Goal: Information Seeking & Learning: Learn about a topic

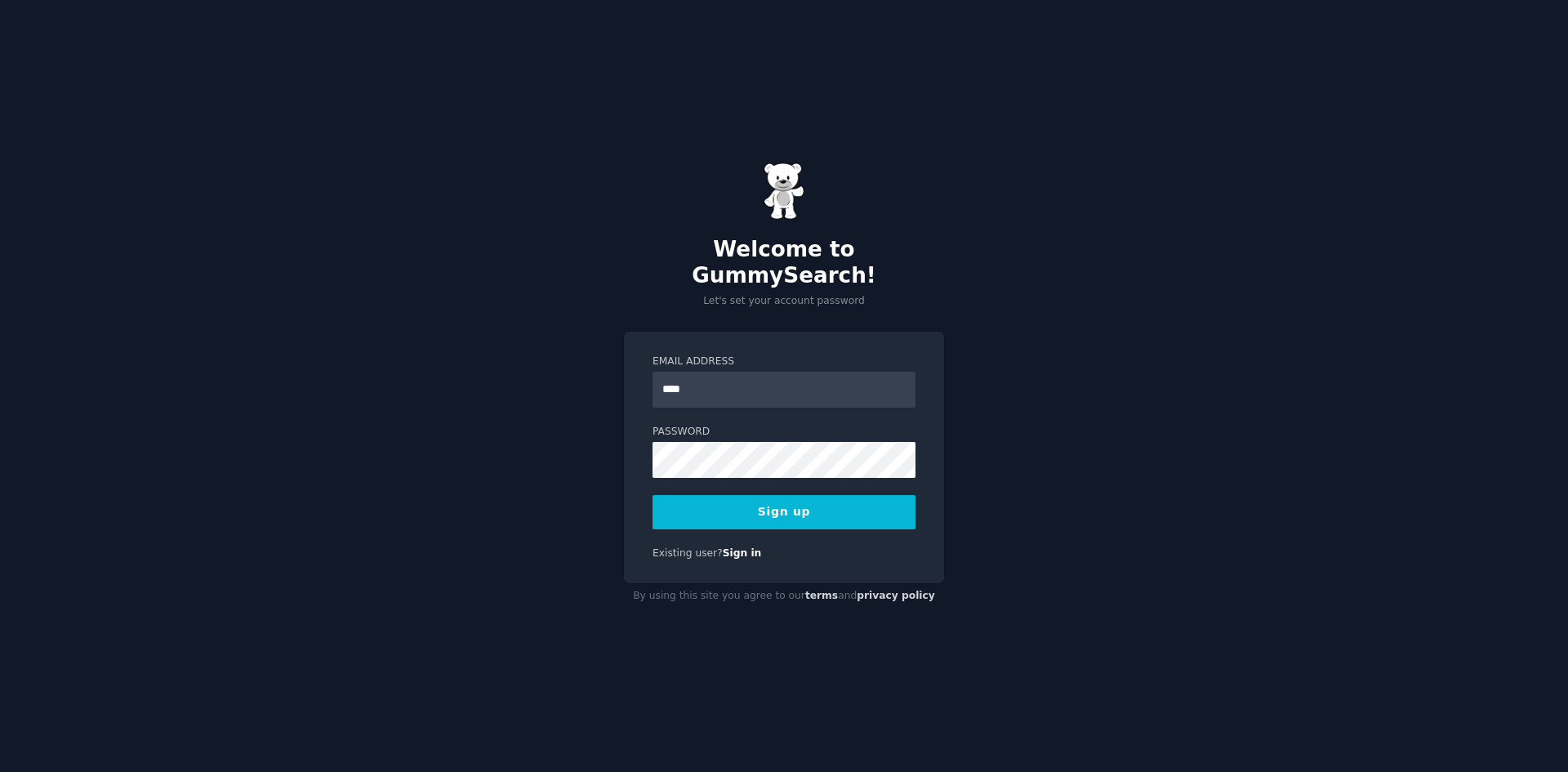
type input "**********"
click at [652, 494] on button "Sign up" at bounding box center [784, 511] width 263 height 34
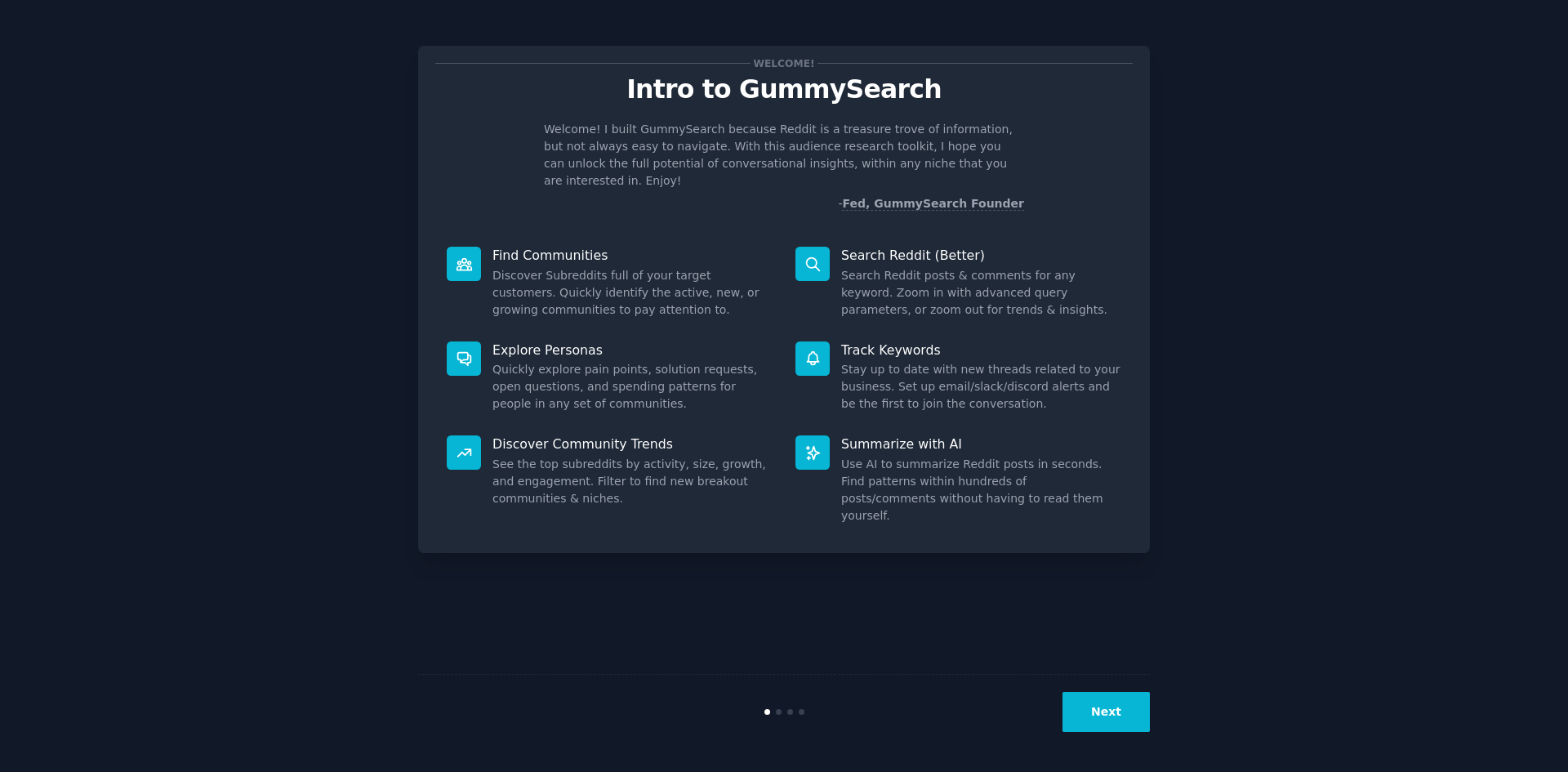
click at [1110, 711] on button "Next" at bounding box center [1106, 711] width 87 height 40
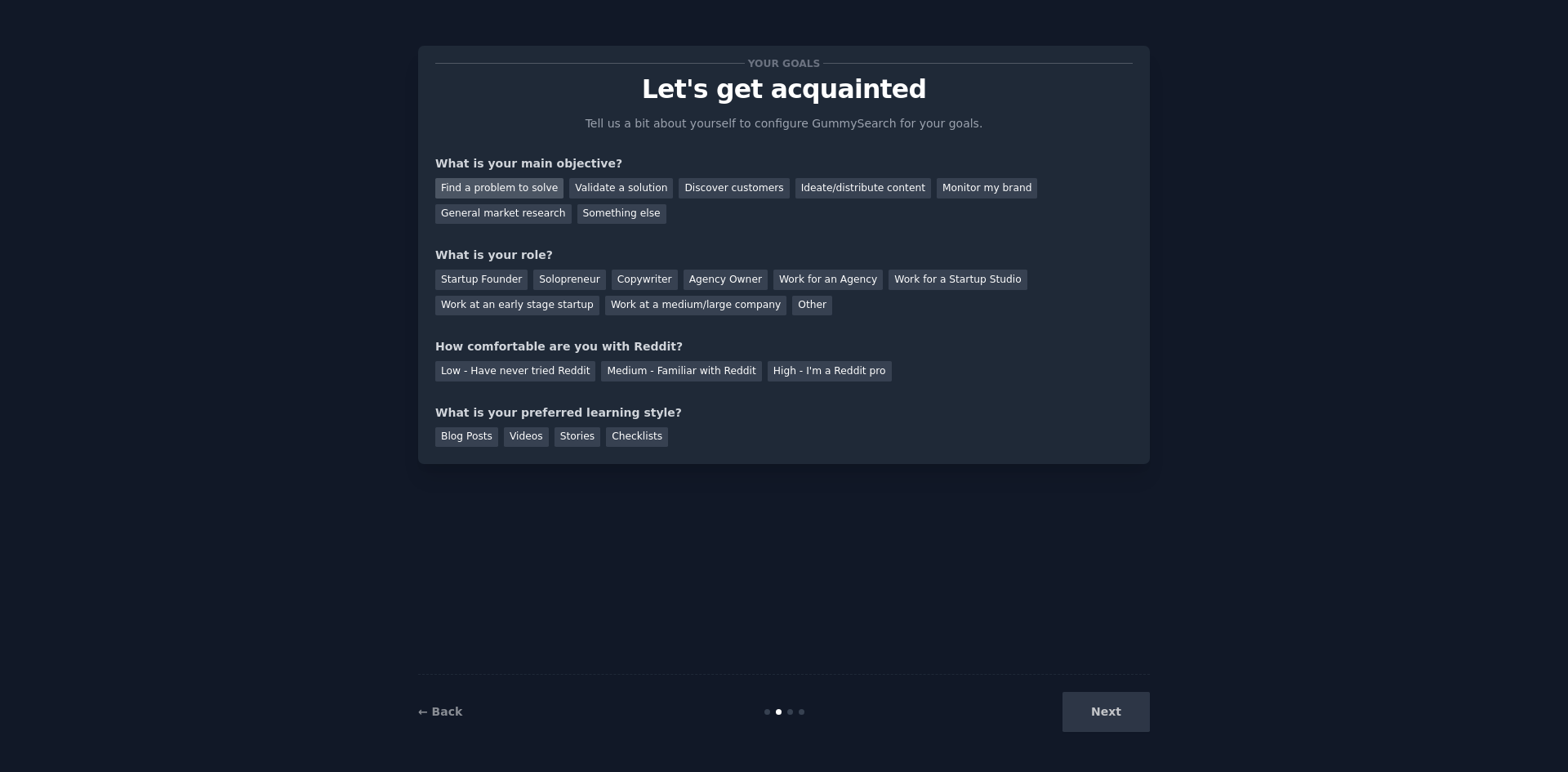
click at [534, 195] on div "Find a problem to solve" at bounding box center [500, 187] width 129 height 21
click at [693, 189] on div "Discover customers" at bounding box center [734, 187] width 111 height 21
click at [498, 187] on div "Find a problem to solve" at bounding box center [500, 187] width 129 height 21
drag, startPoint x: 1038, startPoint y: 187, endPoint x: 925, endPoint y: 195, distance: 113.3
click at [571, 204] on div "General market research" at bounding box center [503, 214] width 137 height 21
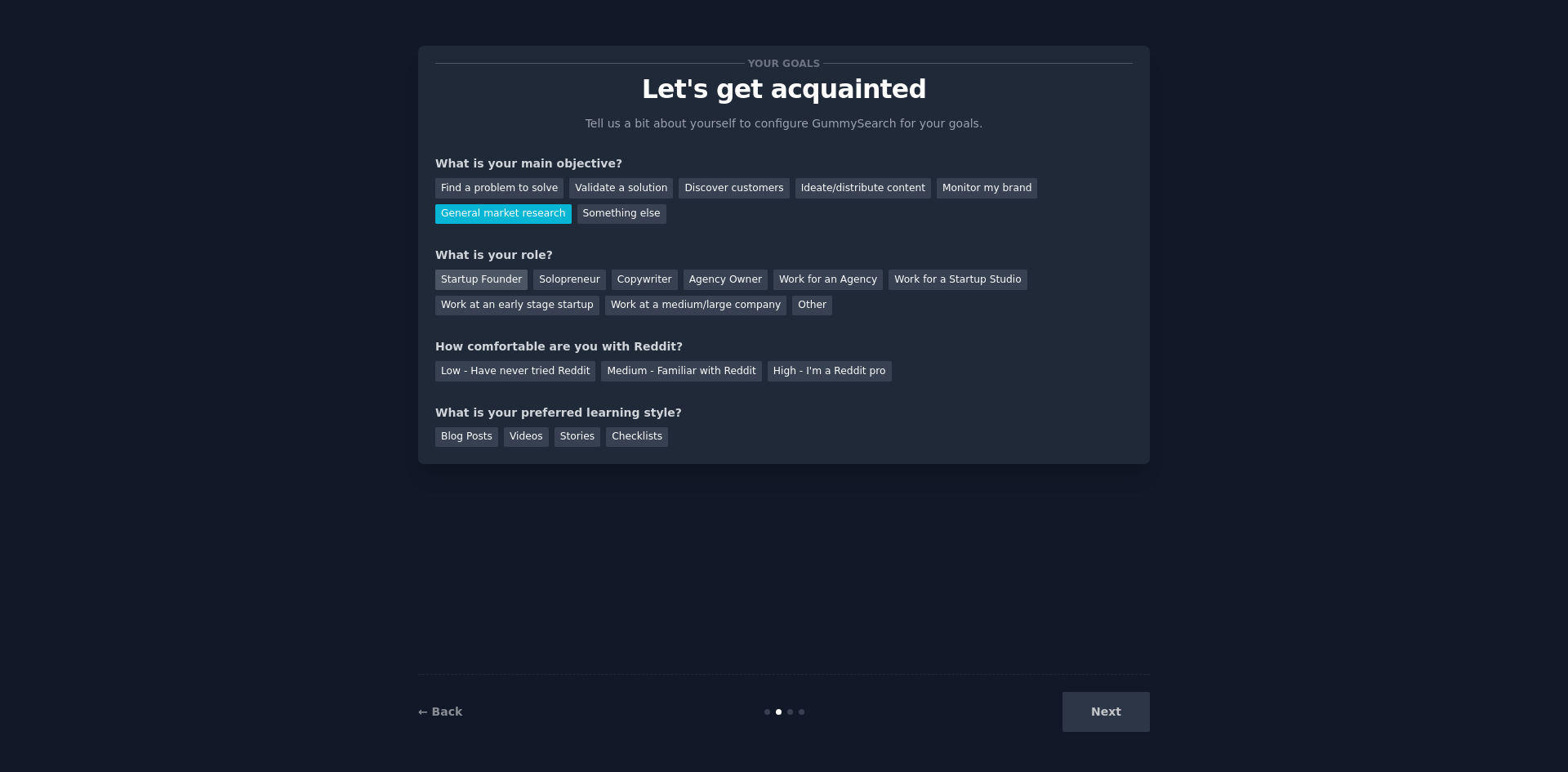
click at [471, 279] on div "Startup Founder" at bounding box center [481, 279] width 92 height 21
click at [600, 295] on div "Work at an early stage startup" at bounding box center [518, 305] width 164 height 21
click at [505, 375] on div "Low - Have never tried Reddit" at bounding box center [515, 370] width 160 height 21
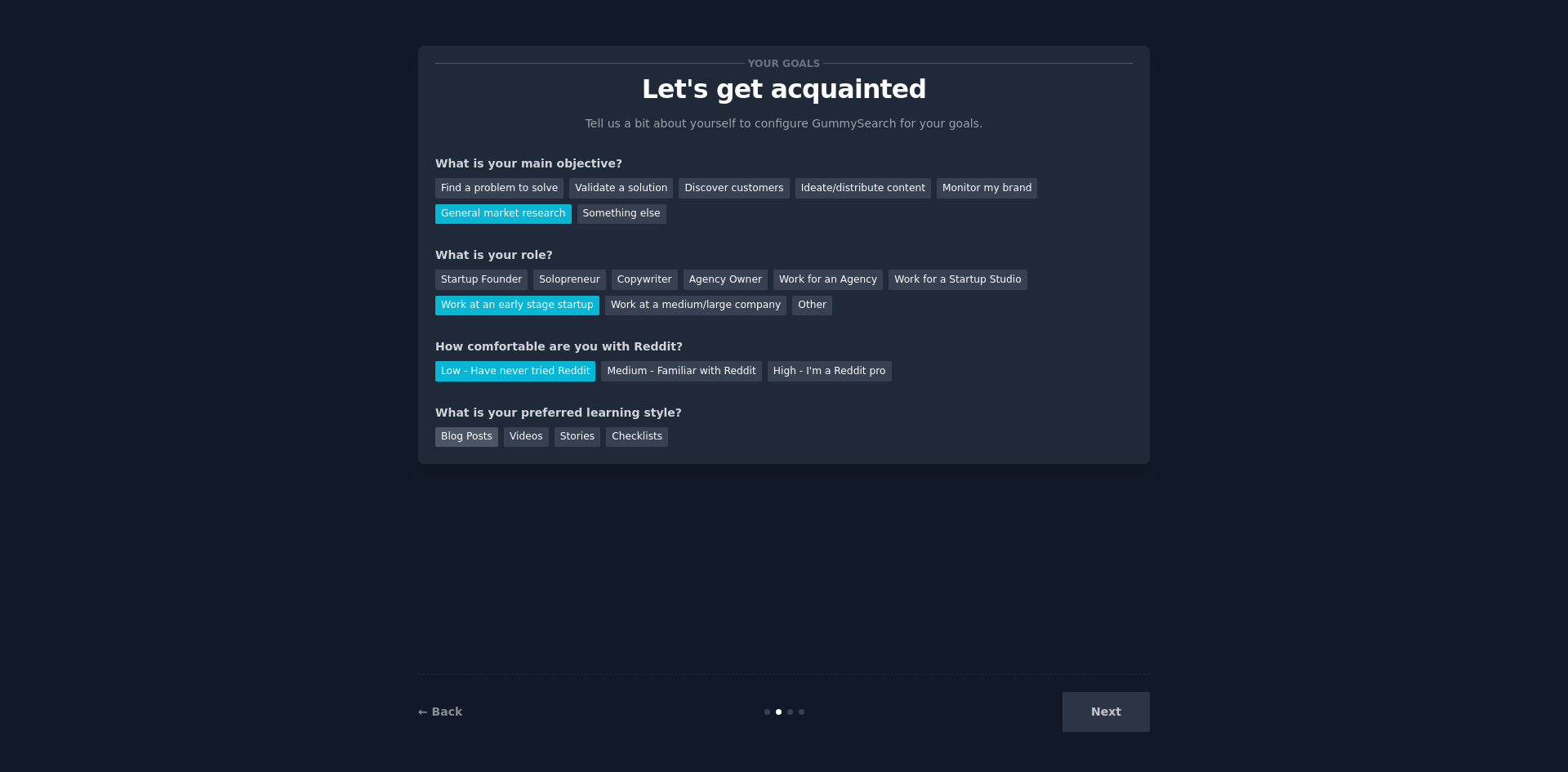
click at [460, 437] on div "Blog Posts" at bounding box center [467, 437] width 62 height 21
drag, startPoint x: 1116, startPoint y: 720, endPoint x: 1091, endPoint y: 715, distance: 25.5
click at [1114, 720] on button "Next" at bounding box center [1106, 711] width 87 height 40
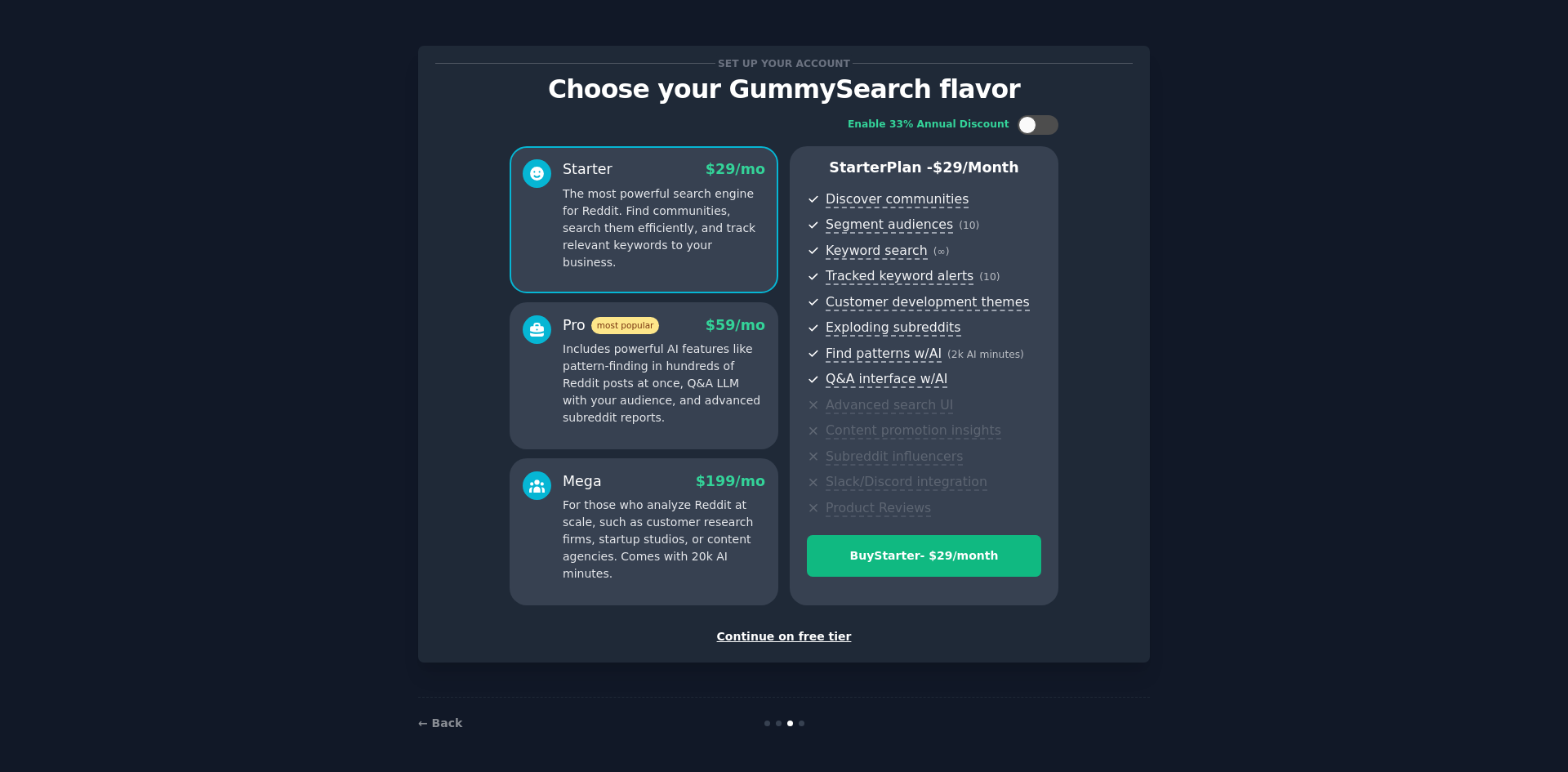
click at [799, 639] on div "Continue on free tier" at bounding box center [784, 636] width 697 height 17
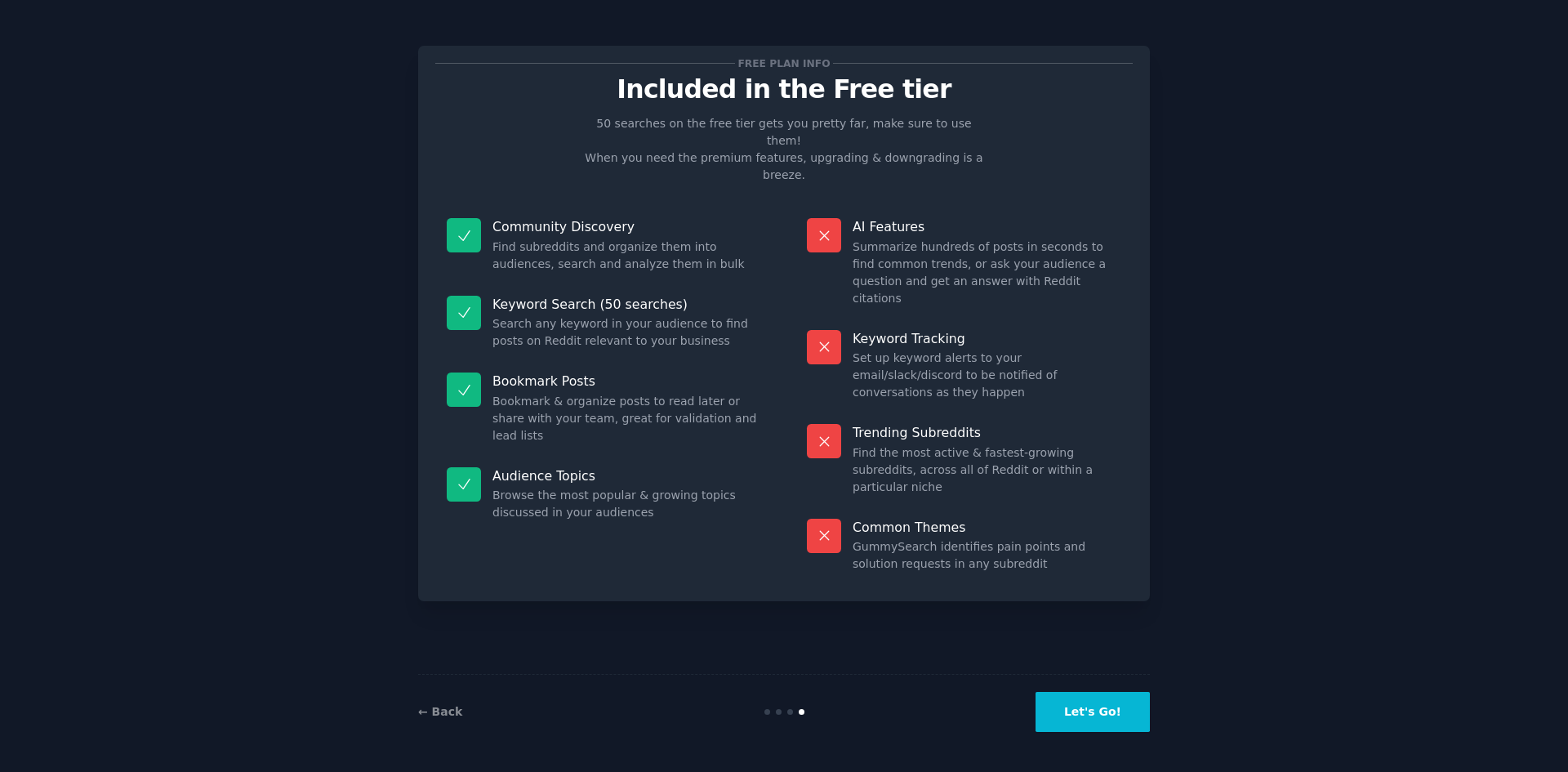
click at [1092, 712] on button "Let's Go!" at bounding box center [1092, 711] width 114 height 40
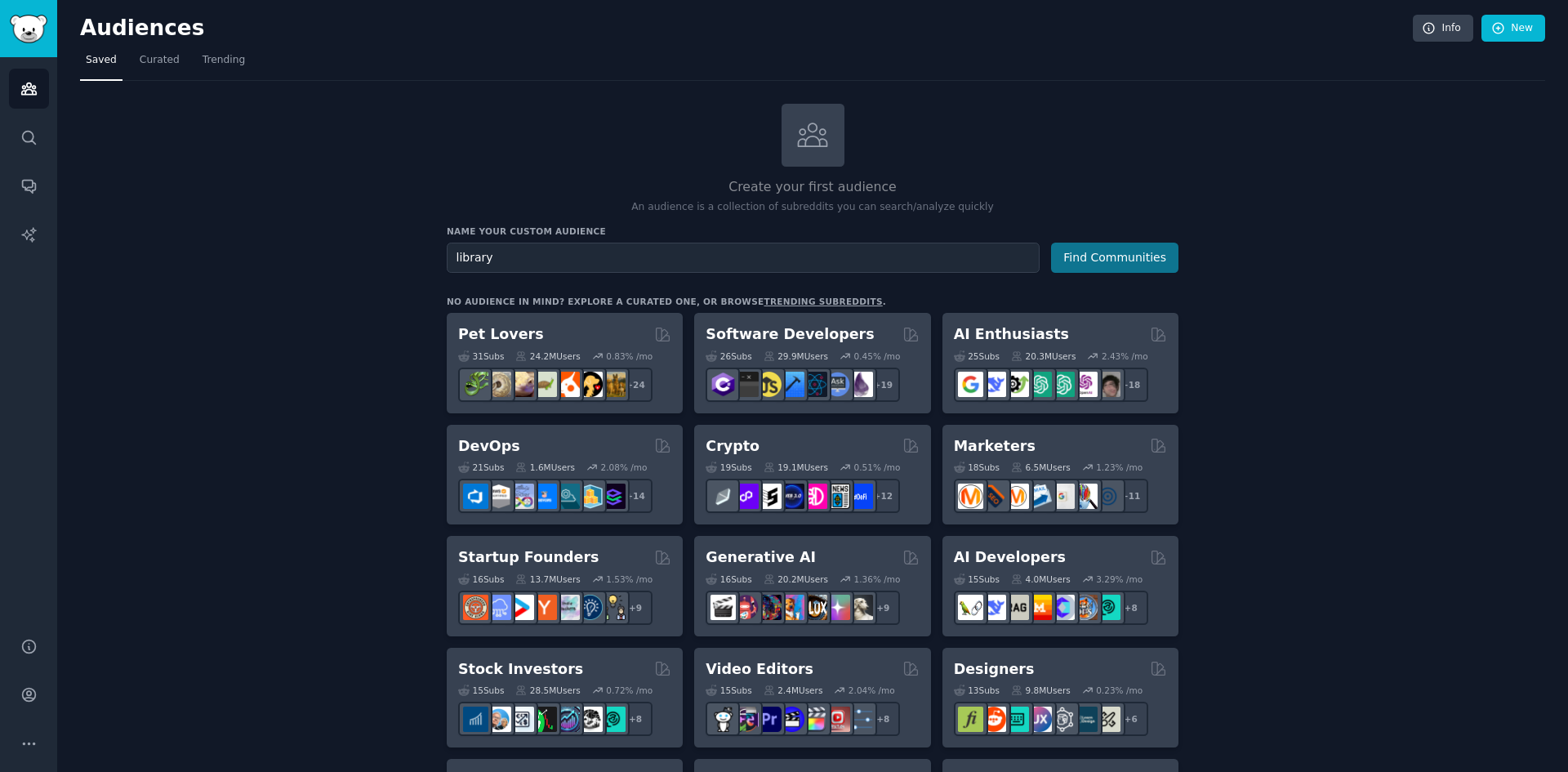
type input "library"
click at [1150, 254] on button "Find Communities" at bounding box center [1115, 258] width 128 height 30
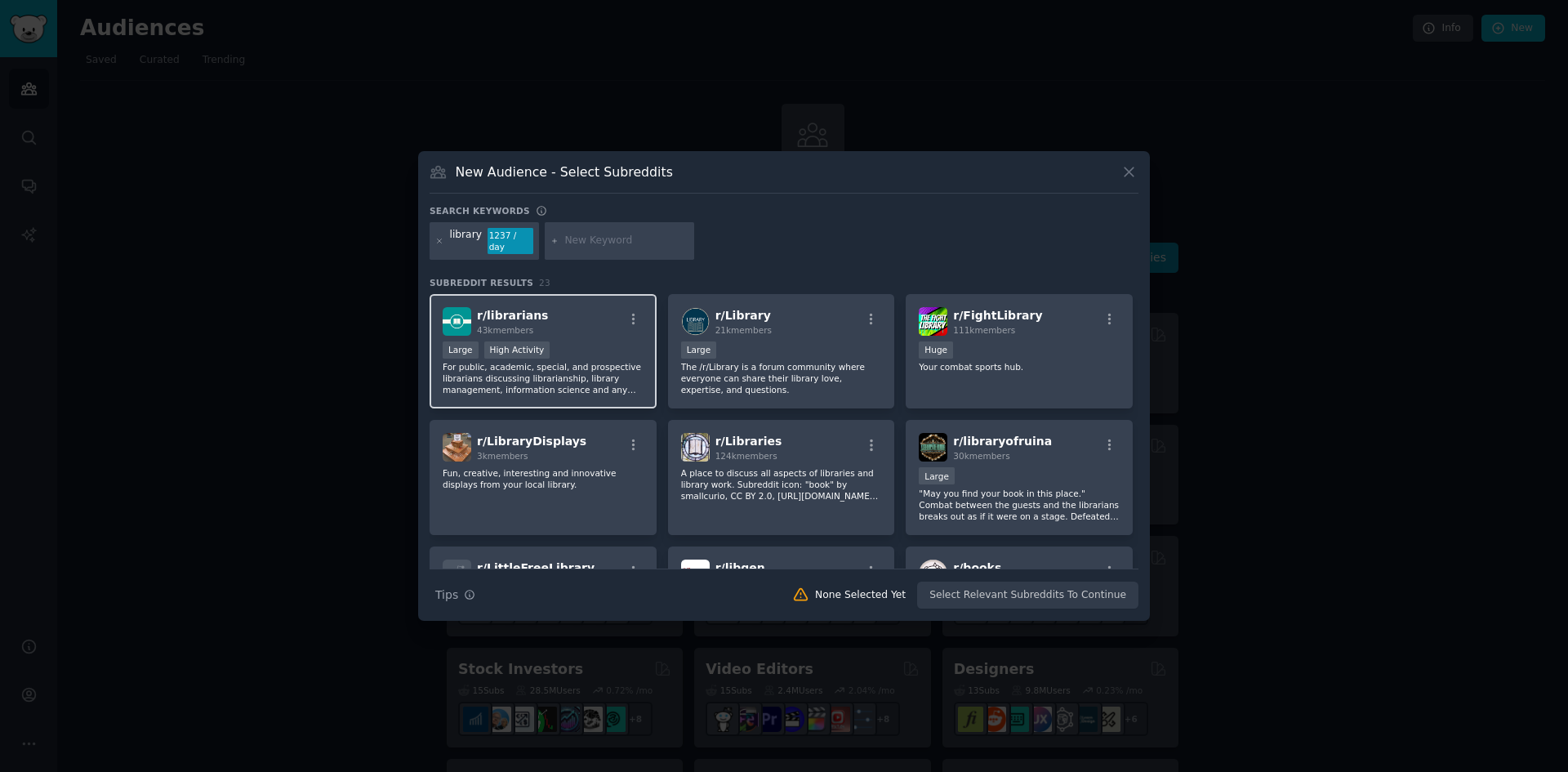
click at [579, 341] on div "Large High Activity" at bounding box center [543, 351] width 201 height 21
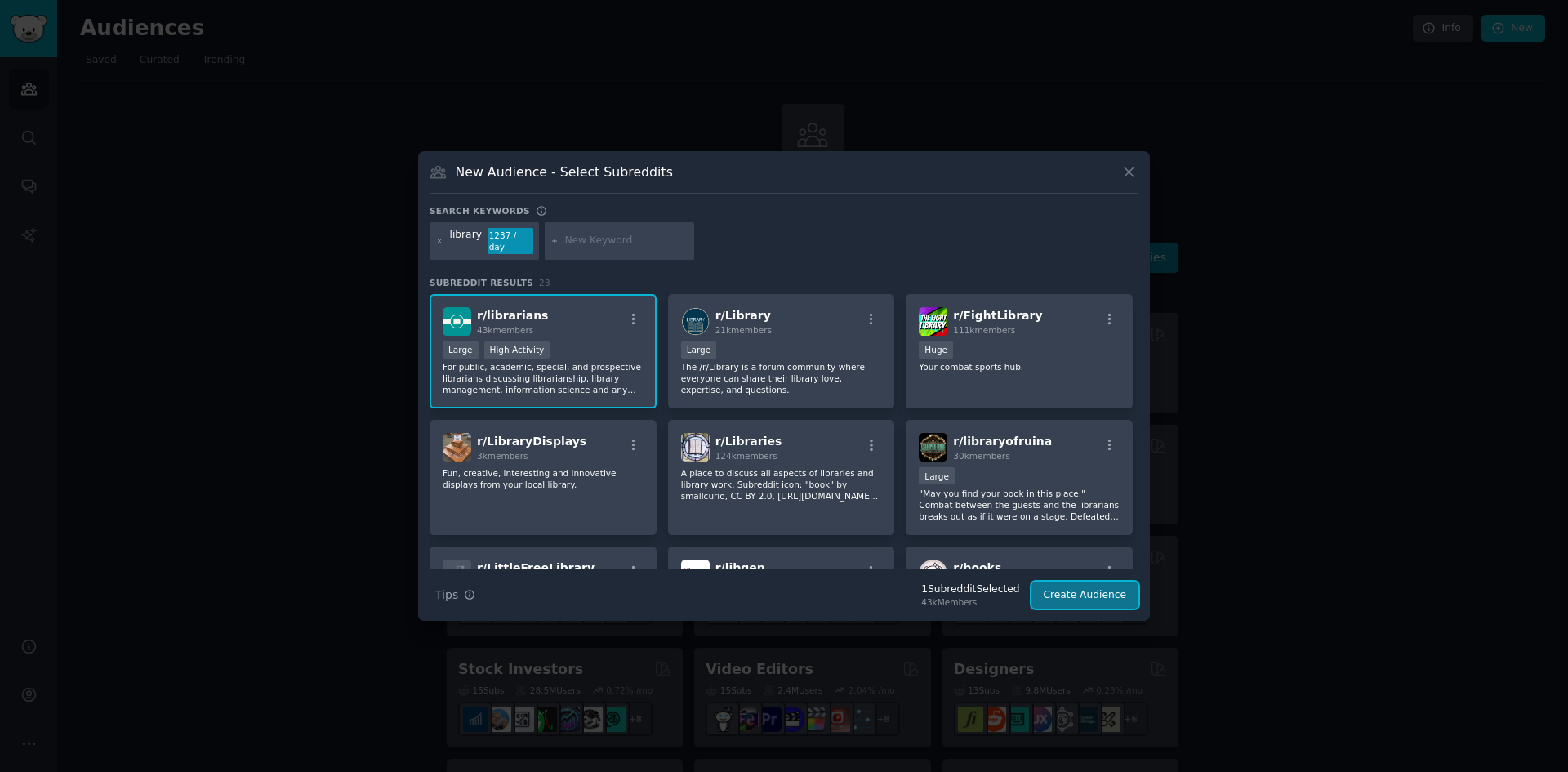
click at [1088, 589] on button "Create Audience" at bounding box center [1085, 594] width 108 height 28
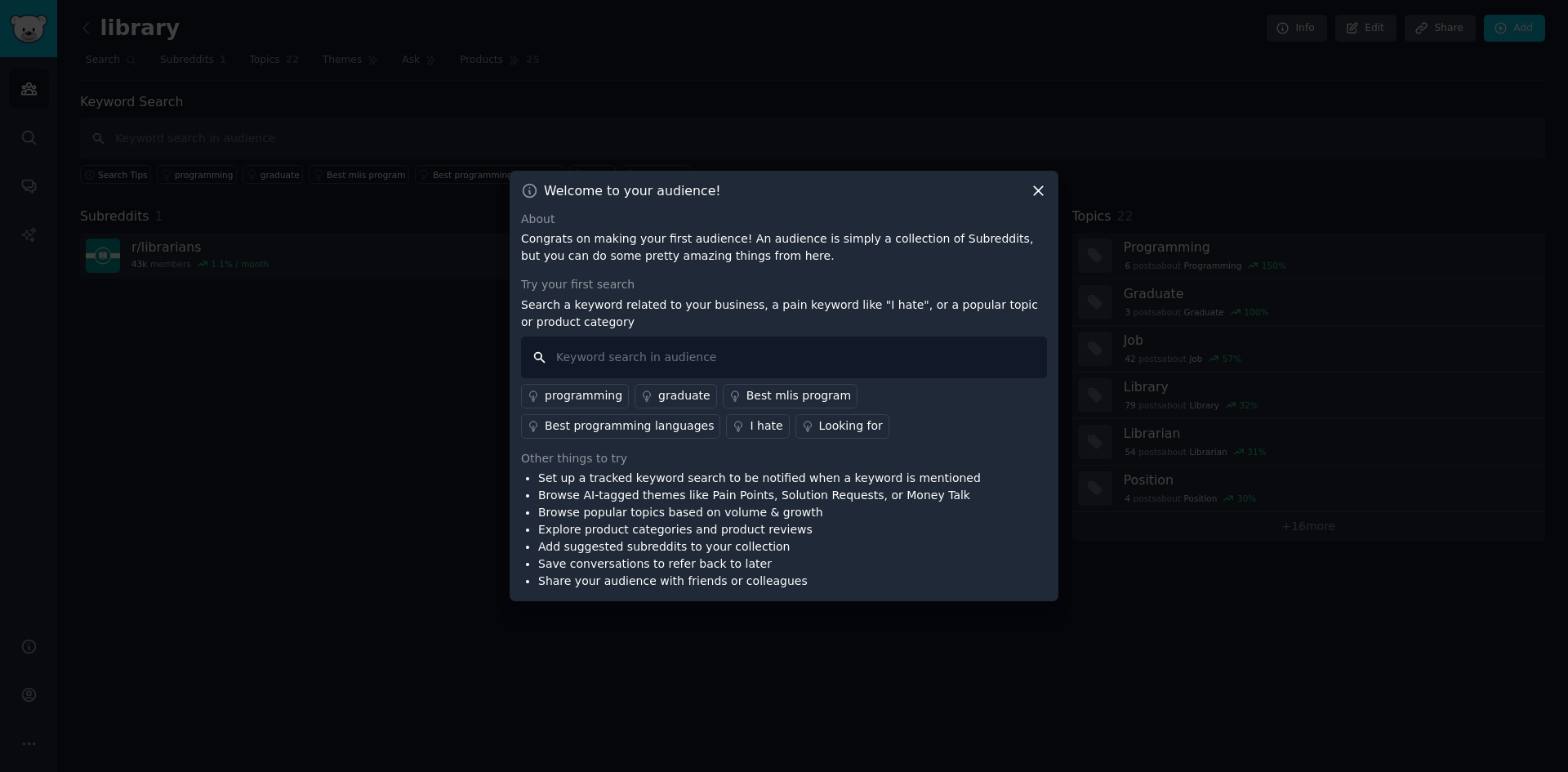
click at [695, 359] on input "text" at bounding box center [784, 357] width 526 height 42
type input "oa assessment"
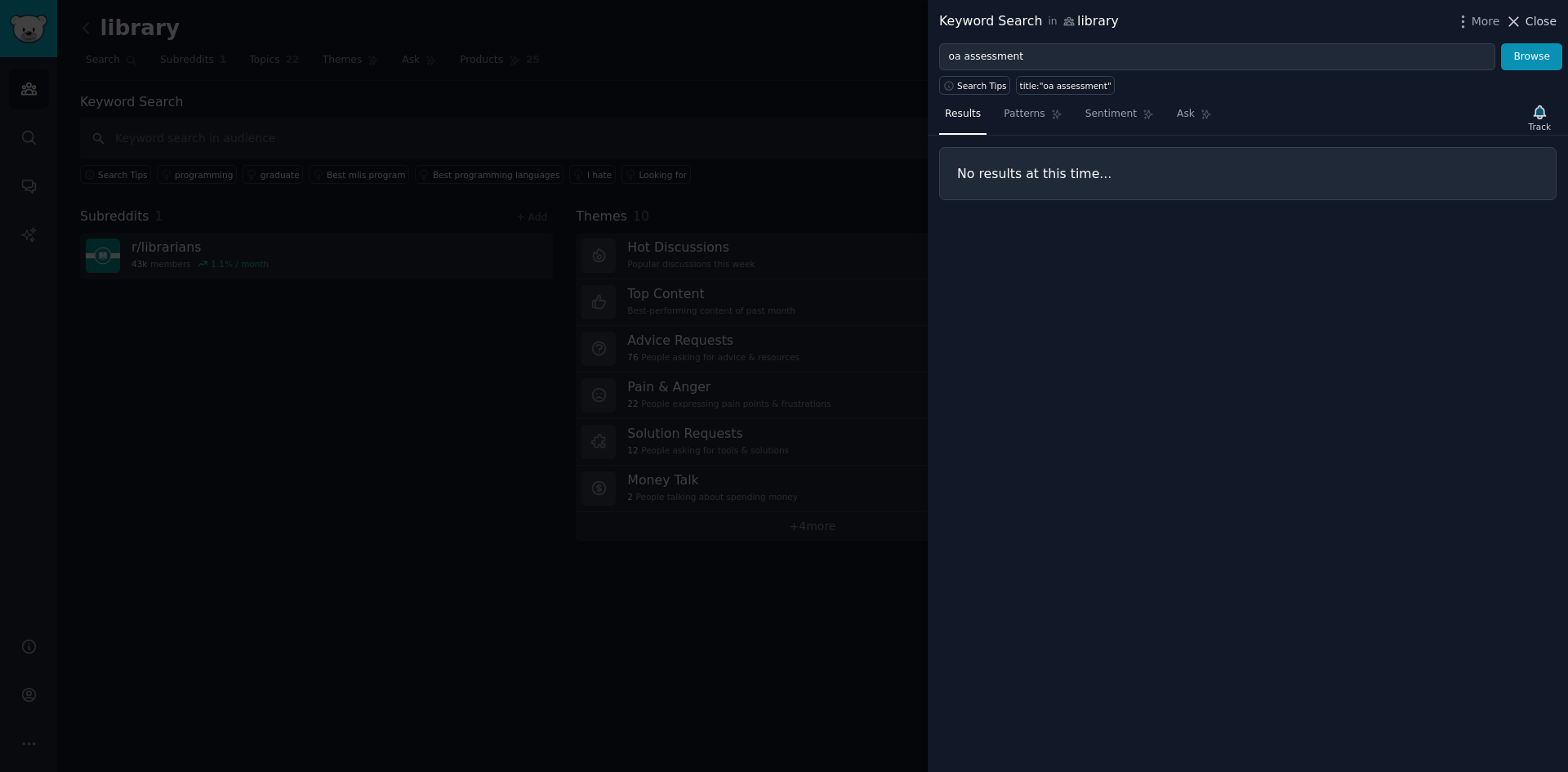
click at [1526, 21] on button "Close" at bounding box center [1531, 21] width 52 height 17
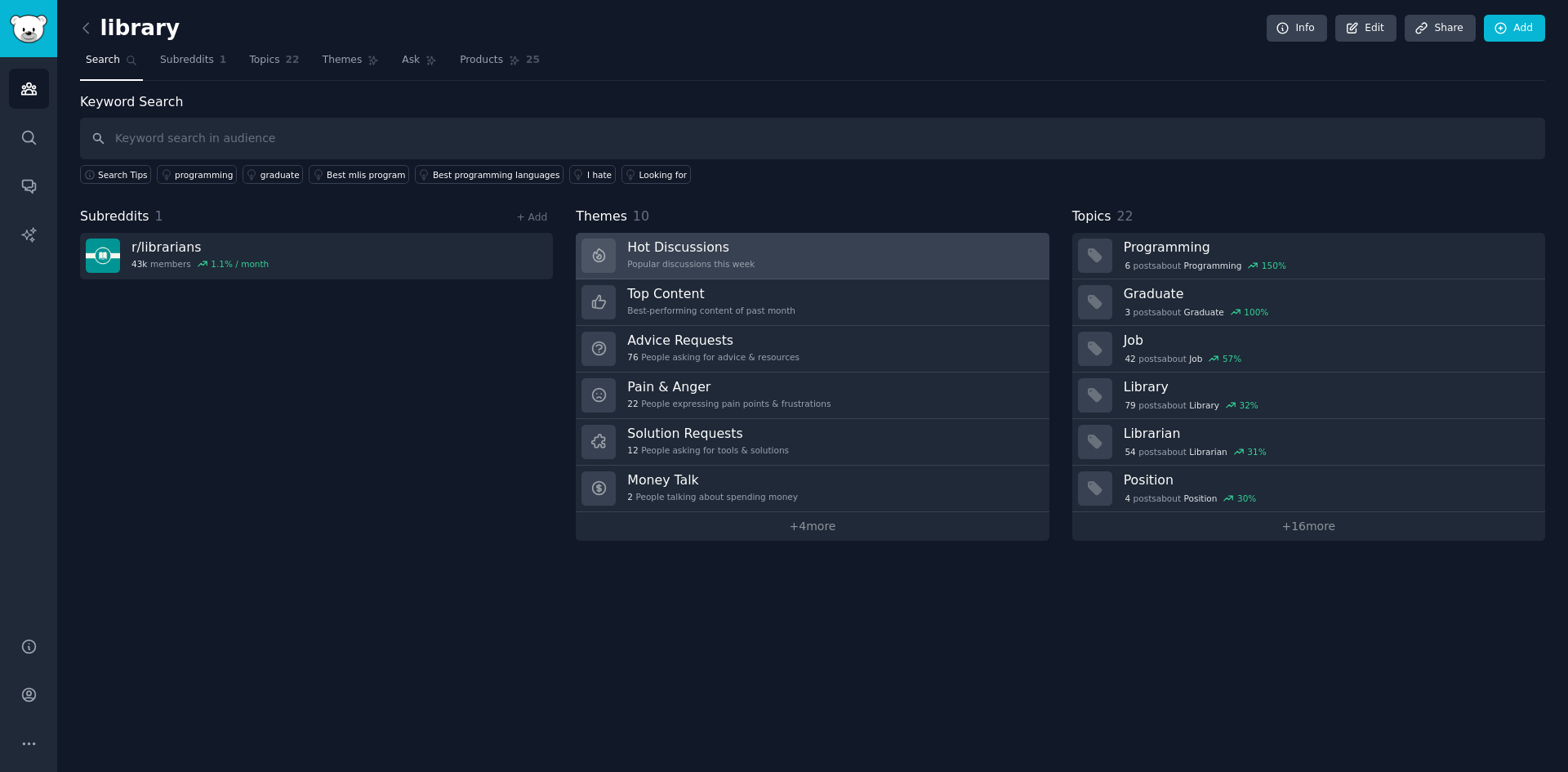
click at [671, 245] on h3 "Hot Discussions" at bounding box center [691, 246] width 128 height 17
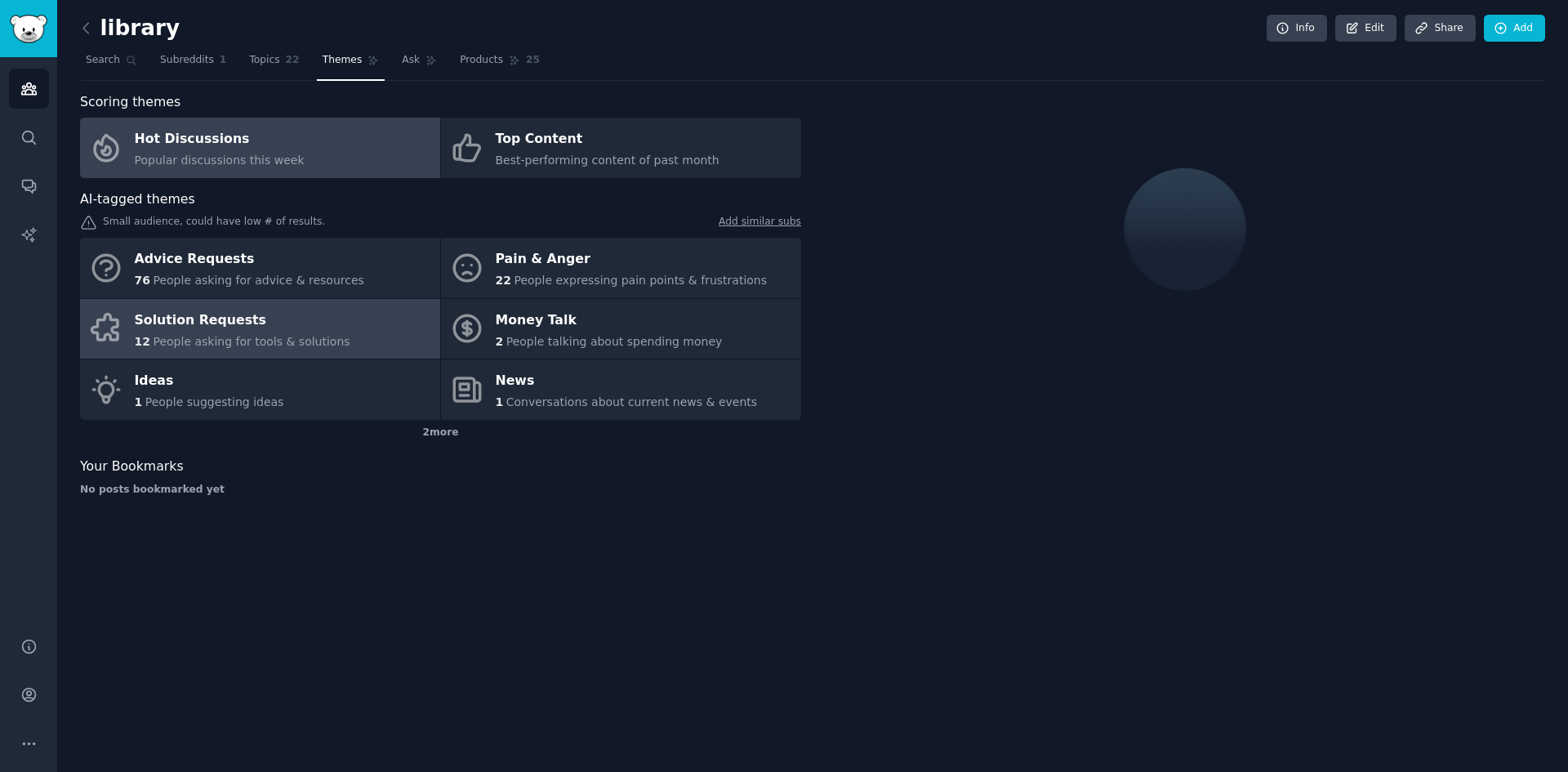
click at [219, 326] on div "Solution Requests" at bounding box center [243, 320] width 216 height 26
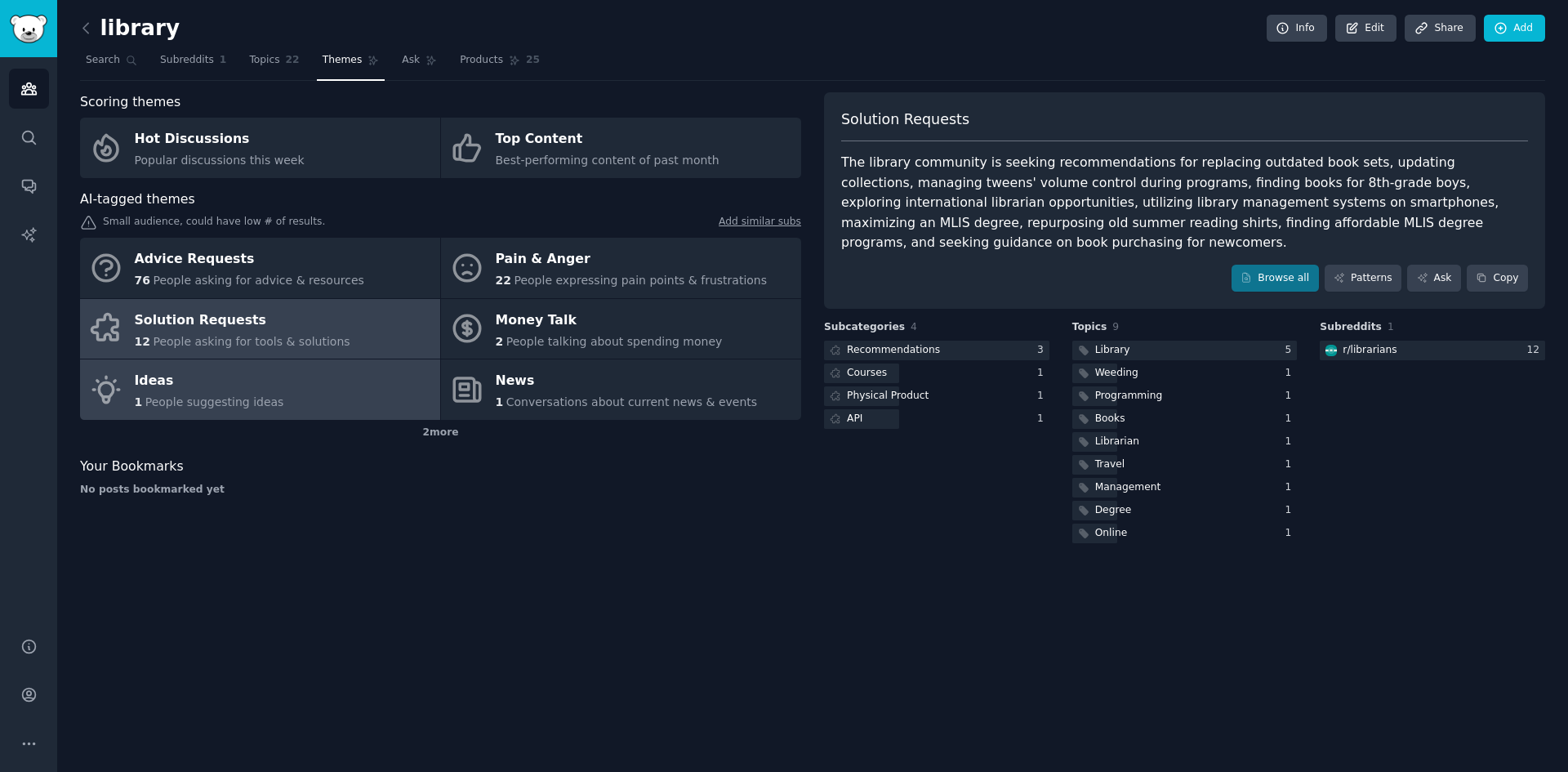
click at [195, 384] on div "Ideas" at bounding box center [209, 381] width 149 height 26
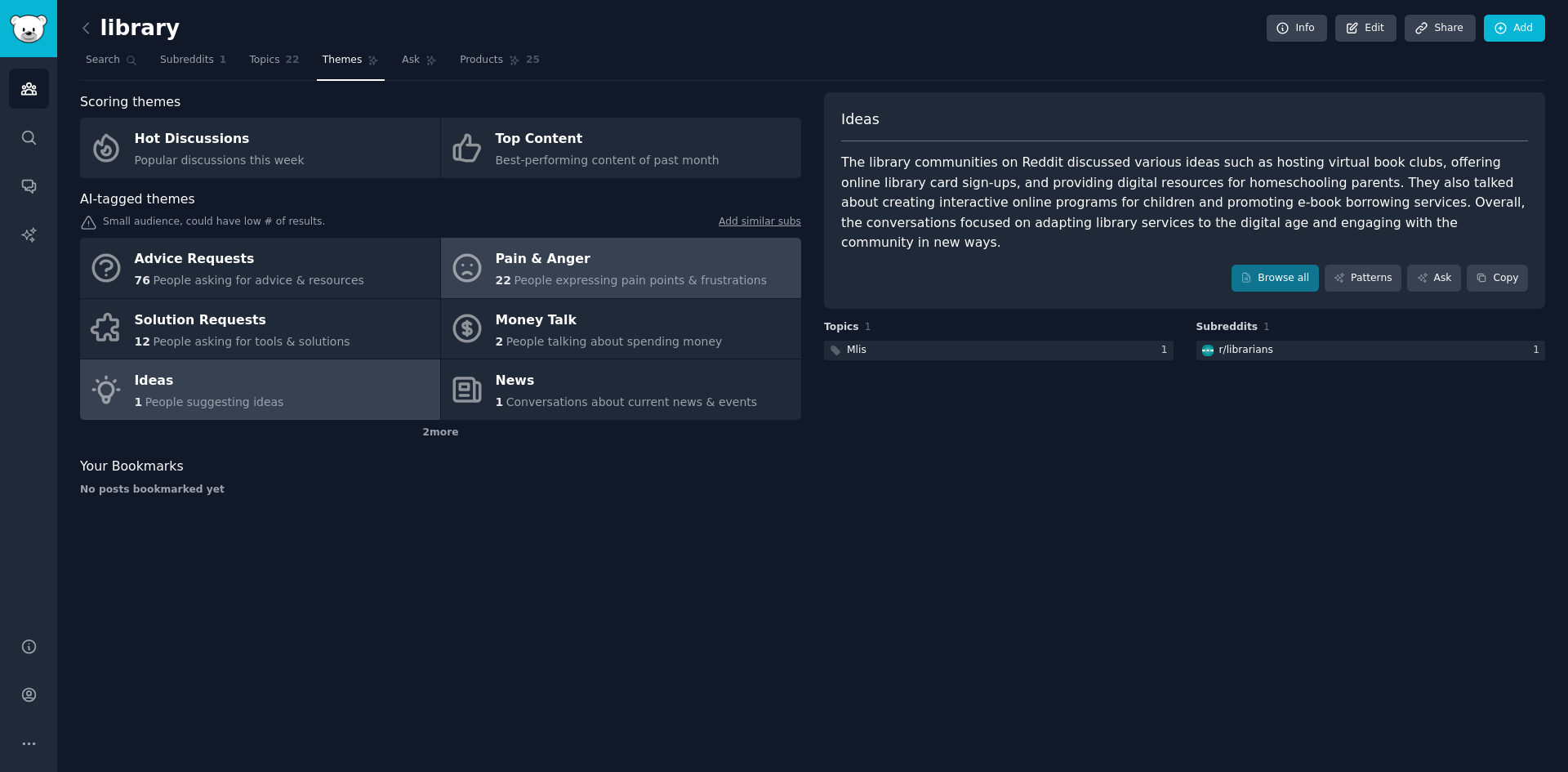
click at [609, 279] on span "People expressing pain points & frustrations" at bounding box center [641, 280] width 253 height 13
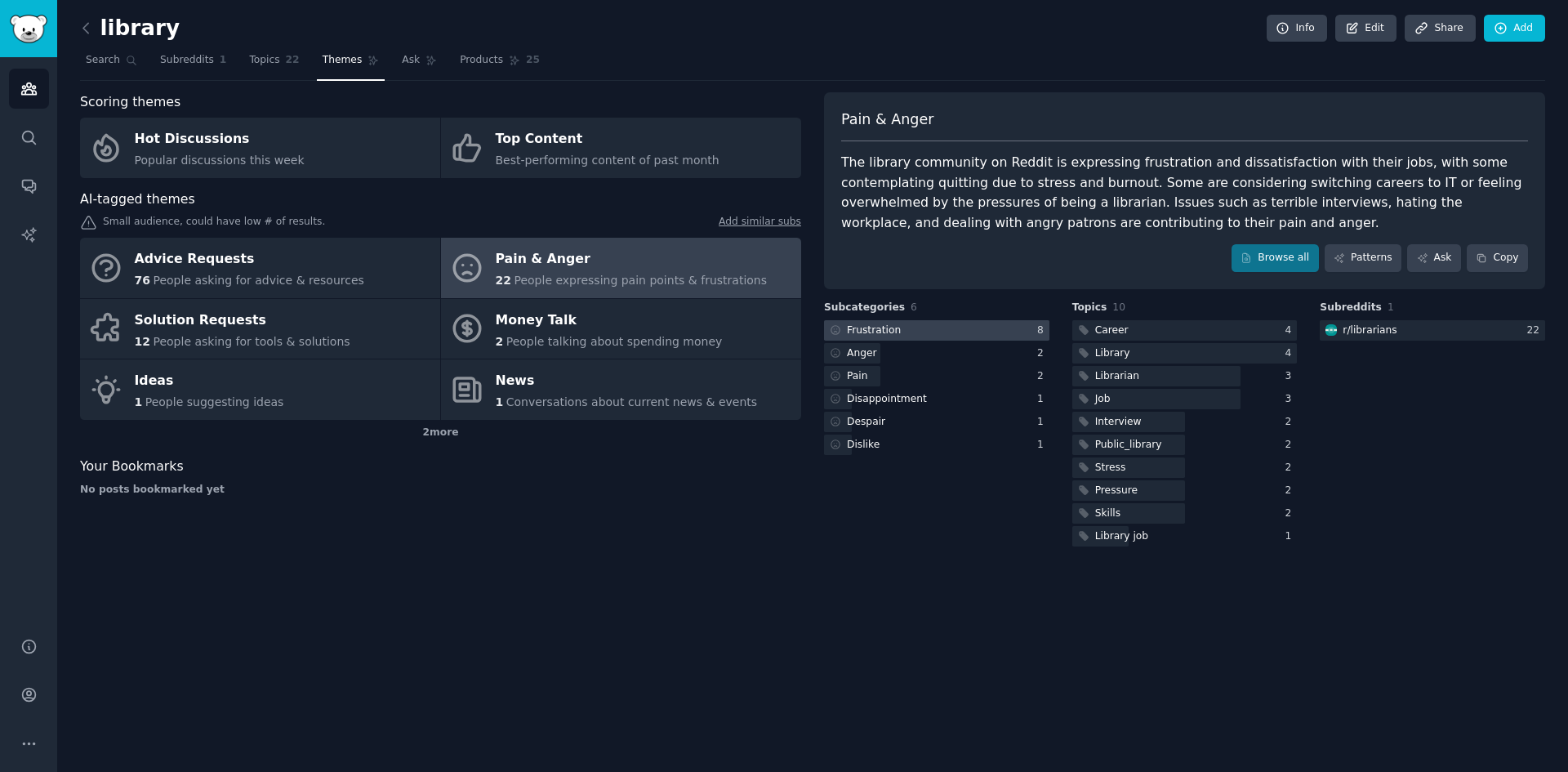
click at [881, 331] on div "Frustration" at bounding box center [874, 330] width 54 height 14
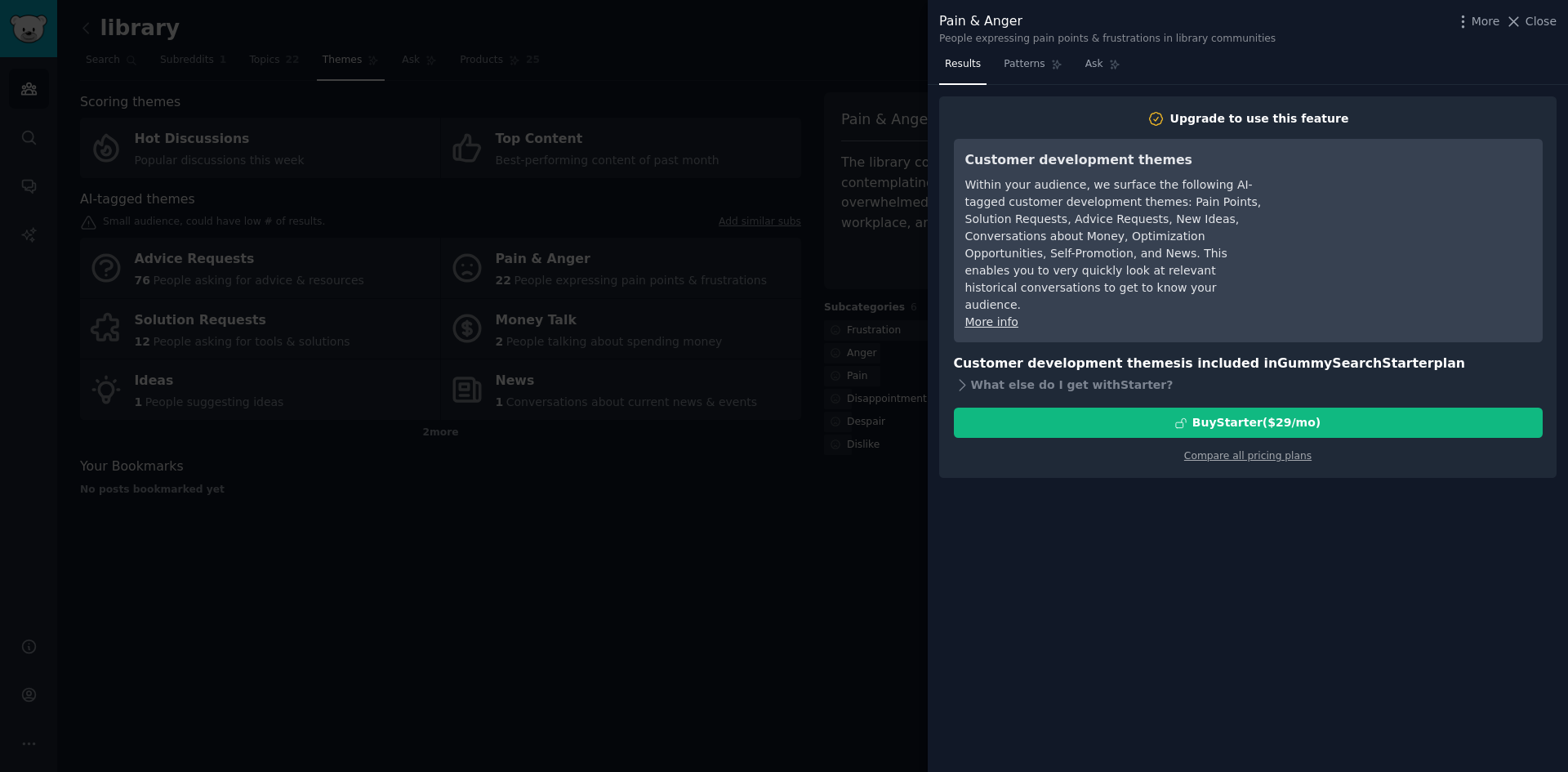
click at [689, 546] on div at bounding box center [784, 386] width 1568 height 772
